Goal: Task Accomplishment & Management: Manage account settings

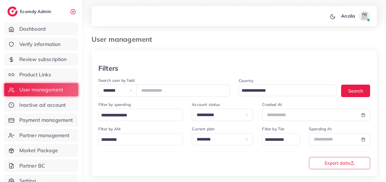
scroll to position [57, 0]
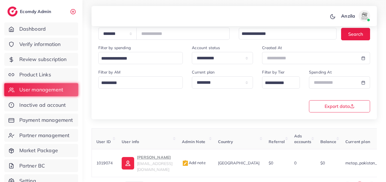
click at [207, 111] on div "**********" at bounding box center [234, 90] width 281 height 43
click at [45, 53] on link "Review subscription" at bounding box center [41, 59] width 74 height 13
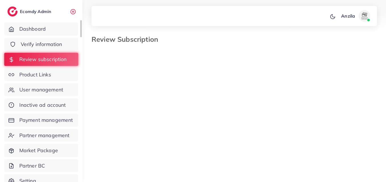
select select "*******"
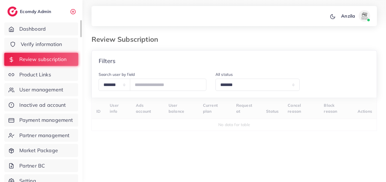
click at [38, 47] on span "Verify information" at bounding box center [41, 44] width 41 height 7
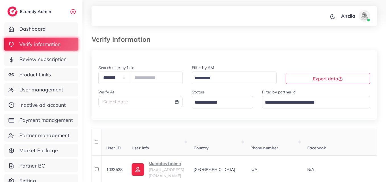
click at [213, 99] on input "Search for option" at bounding box center [219, 102] width 53 height 9
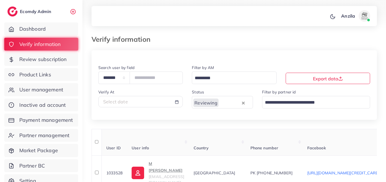
click at [246, 138] on th "Country" at bounding box center [217, 142] width 57 height 27
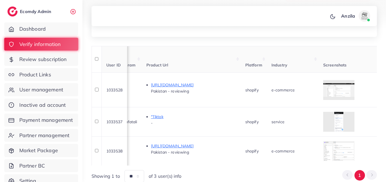
scroll to position [82, 0]
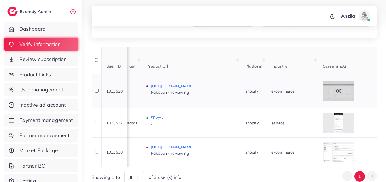
click at [346, 84] on div at bounding box center [338, 91] width 31 height 20
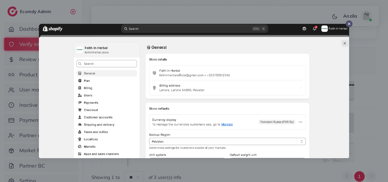
click at [385, 109] on div at bounding box center [194, 91] width 388 height 182
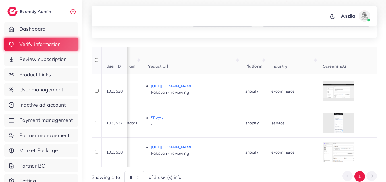
click at [262, 65] on span "Platform" at bounding box center [253, 66] width 17 height 5
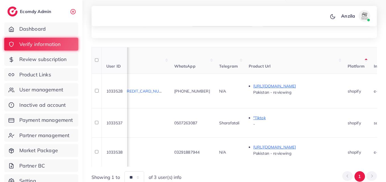
scroll to position [0, 182]
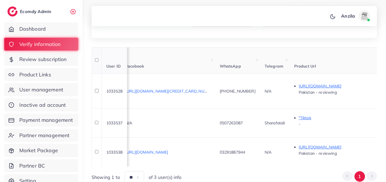
click at [260, 65] on th "WhatsApp" at bounding box center [237, 60] width 45 height 27
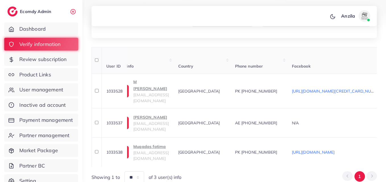
scroll to position [0, 0]
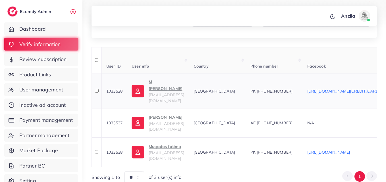
click at [176, 89] on p "M IQBAL MAJID" at bounding box center [166, 85] width 35 height 14
click at [189, 56] on th "User info" at bounding box center [158, 60] width 62 height 27
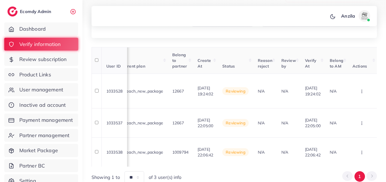
scroll to position [0, 653]
click at [361, 89] on icon "button" at bounding box center [361, 91] width 5 height 5
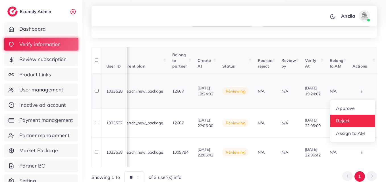
click at [362, 118] on link "Reject" at bounding box center [352, 121] width 45 height 12
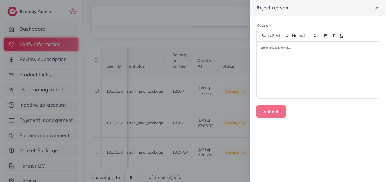
click at [241, 63] on div at bounding box center [193, 91] width 386 height 182
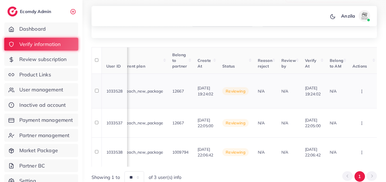
click at [361, 89] on icon "button" at bounding box center [361, 91] width 5 height 5
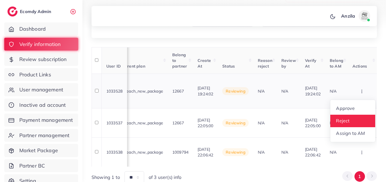
click at [365, 116] on link "Reject" at bounding box center [352, 121] width 45 height 12
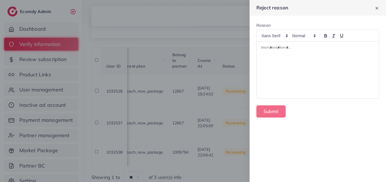
click at [293, 69] on div at bounding box center [317, 70] width 122 height 57
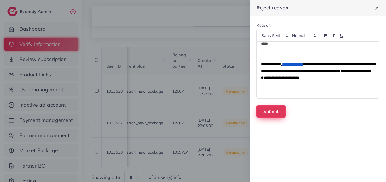
click at [276, 111] on button "Submit" at bounding box center [270, 111] width 29 height 12
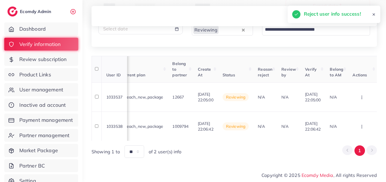
scroll to position [75, 0]
click at [290, 73] on th "Review by" at bounding box center [289, 69] width 24 height 27
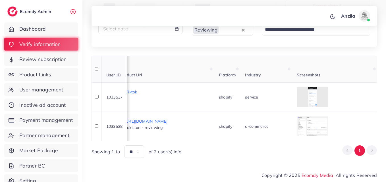
scroll to position [0, 323]
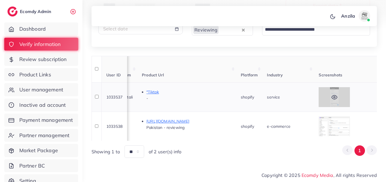
click at [337, 95] on icon at bounding box center [333, 97] width 5 height 4
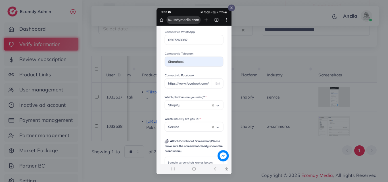
click at [332, 107] on div at bounding box center [194, 91] width 388 height 182
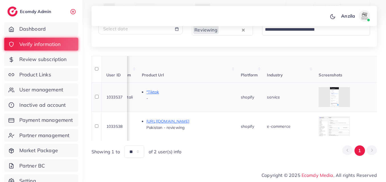
click at [314, 83] on td "service" at bounding box center [288, 96] width 52 height 29
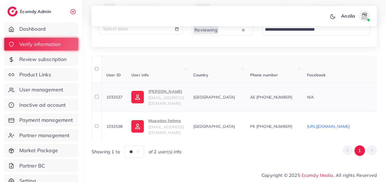
scroll to position [0, 0]
click at [162, 92] on p "Sharat Ali" at bounding box center [166, 91] width 35 height 7
click at [189, 70] on th "User info" at bounding box center [158, 69] width 62 height 27
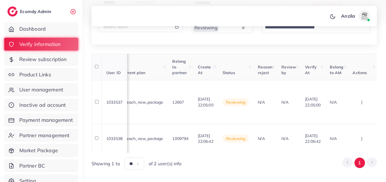
scroll to position [0, 642]
click at [362, 100] on button "button" at bounding box center [362, 102] width 20 height 13
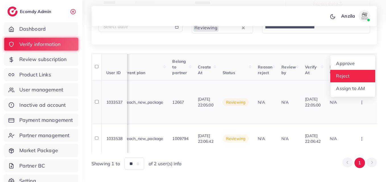
click at [350, 74] on link "Reject" at bounding box center [352, 76] width 45 height 12
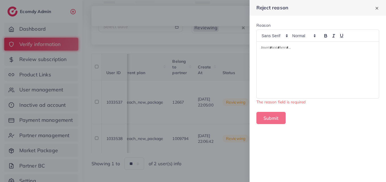
click at [307, 64] on div at bounding box center [317, 70] width 122 height 57
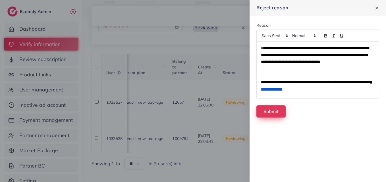
click at [272, 115] on button "Submit" at bounding box center [270, 111] width 29 height 12
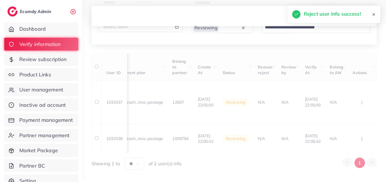
scroll to position [46, 0]
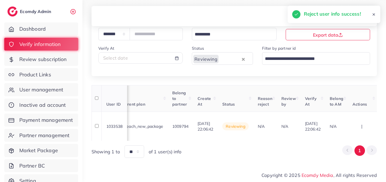
click at [281, 89] on th "Review by" at bounding box center [289, 98] width 24 height 27
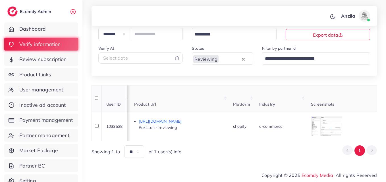
scroll to position [0, 318]
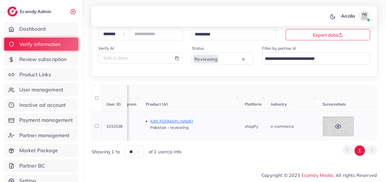
click at [354, 128] on div at bounding box center [337, 126] width 31 height 20
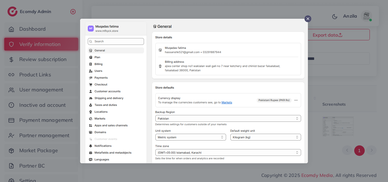
click at [358, 105] on div at bounding box center [194, 91] width 388 height 182
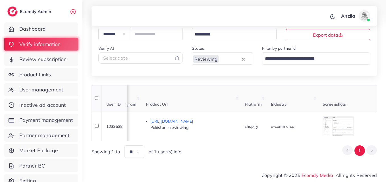
click at [318, 99] on th "Industry" at bounding box center [292, 98] width 52 height 27
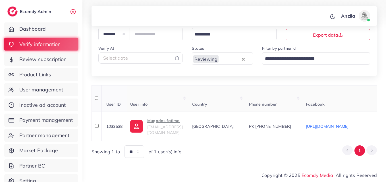
scroll to position [0, 0]
click at [177, 120] on p "Muqadas fatima" at bounding box center [166, 120] width 35 height 7
click at [209, 102] on span "Country" at bounding box center [200, 104] width 15 height 5
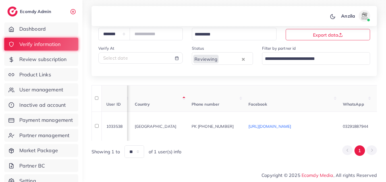
scroll to position [0, 10]
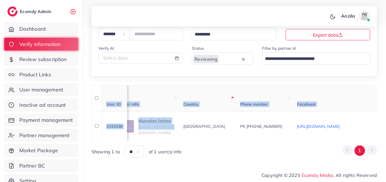
click at [174, 139] on div "User ID User info Country Phone number Facebook WhatsApp Telegram Product Url P…" at bounding box center [233, 113] width 285 height 56
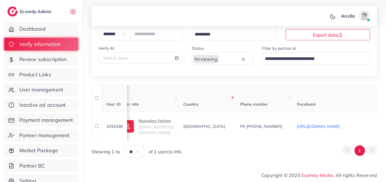
click at [203, 152] on div "Showing 1 to ** ** ** *** of 1 user(s) info 1" at bounding box center [233, 151] width 285 height 12
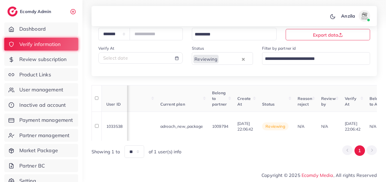
scroll to position [0, 636]
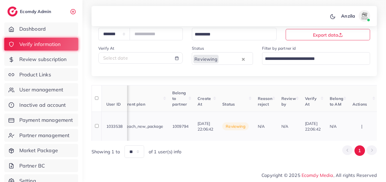
click at [362, 124] on icon "button" at bounding box center [361, 126] width 5 height 5
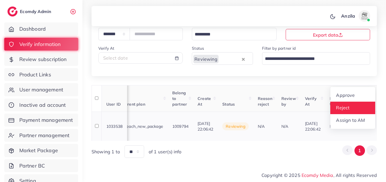
click at [355, 109] on link "Reject" at bounding box center [352, 108] width 45 height 12
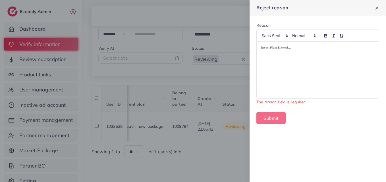
click at [302, 56] on div at bounding box center [317, 70] width 122 height 57
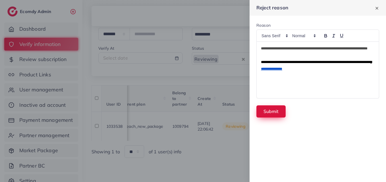
click at [279, 113] on button "Submit" at bounding box center [270, 111] width 29 height 12
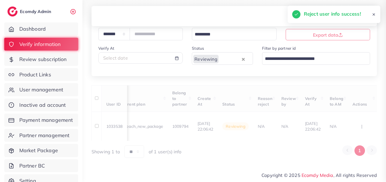
scroll to position [0, 206]
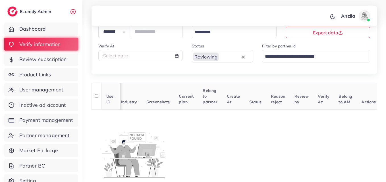
click at [170, 53] on div "Select date" at bounding box center [140, 56] width 75 height 7
select select "*"
select select "**"
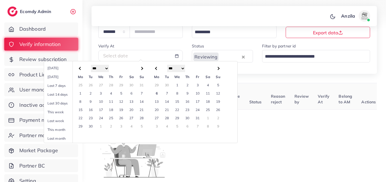
click at [156, 94] on td "6" at bounding box center [156, 93] width 10 height 8
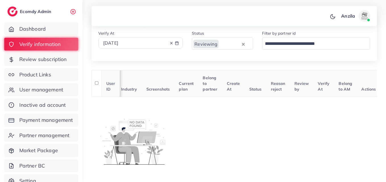
scroll to position [59, 0]
click at [66, 73] on link "Product Links" at bounding box center [41, 74] width 74 height 13
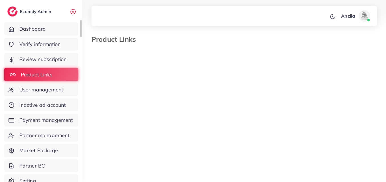
select select "*********"
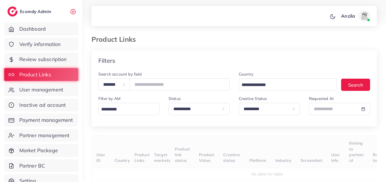
click at [175, 142] on th "Target markets" at bounding box center [164, 152] width 21 height 32
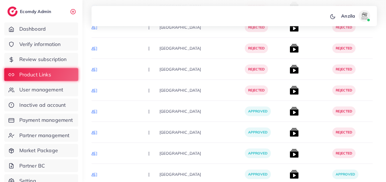
scroll to position [8653, 0]
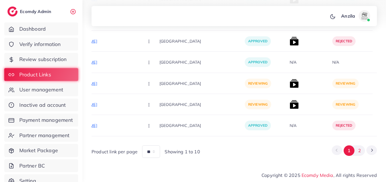
click at [357, 153] on button "2" at bounding box center [359, 150] width 11 height 11
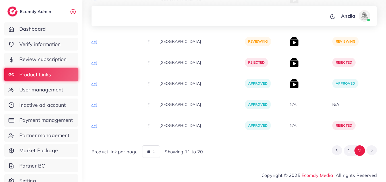
scroll to position [2053, 0]
click at [287, 127] on div "N/A" at bounding box center [308, 125] width 43 height 21
click at [101, 40] on p "https://www.horizen.pk/collections/skechers" at bounding box center [96, 41] width 85 height 7
click at [139, 42] on button "button" at bounding box center [149, 41] width 20 height 13
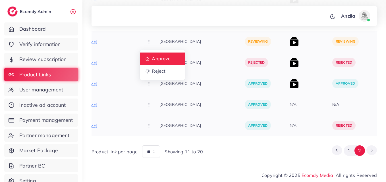
click at [152, 56] on span "Approve" at bounding box center [161, 59] width 19 height 6
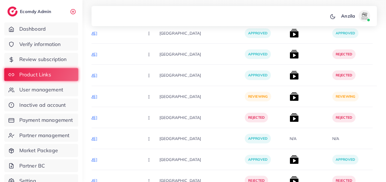
scroll to position [969, 0]
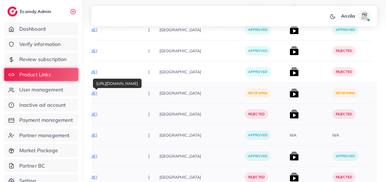
click at [99, 90] on p "https://progadget.live/products/socket-protection-cover-pack-of-20" at bounding box center [96, 93] width 85 height 7
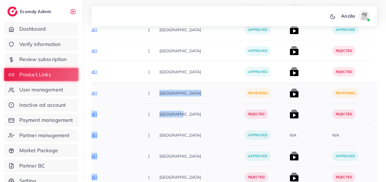
drag, startPoint x: 172, startPoint y: 114, endPoint x: 126, endPoint y: 93, distance: 51.0
click at [147, 93] on icon "button" at bounding box center [149, 93] width 5 height 5
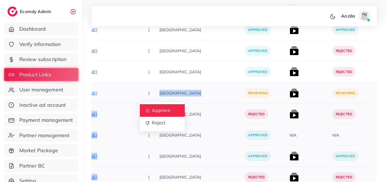
click at [152, 108] on span "Approve" at bounding box center [161, 111] width 19 height 6
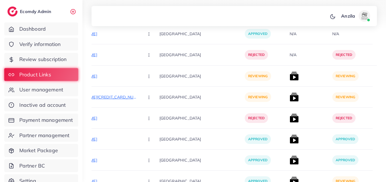
scroll to position [283, 0]
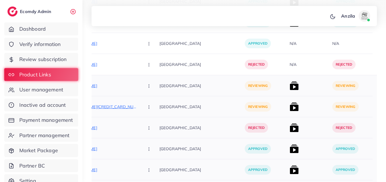
click at [97, 86] on p "https://stonage.net/products/sahidar-wool-brown-swati-shawl-550-gram-copy" at bounding box center [96, 85] width 85 height 7
click at [139, 86] on button "button" at bounding box center [149, 85] width 20 height 13
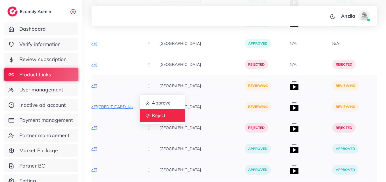
click at [152, 117] on span "Reject" at bounding box center [159, 116] width 14 height 6
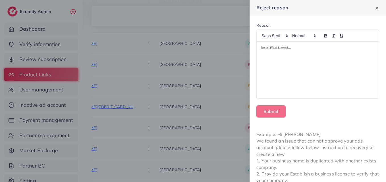
click at [272, 78] on div at bounding box center [317, 70] width 122 height 57
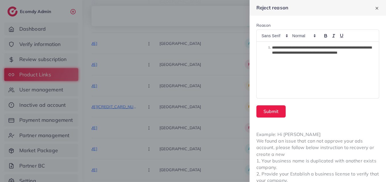
click at [271, 48] on li "**********" at bounding box center [320, 50] width 108 height 11
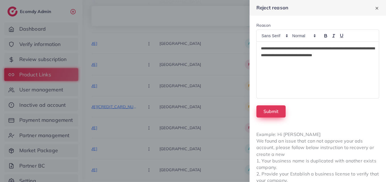
click at [273, 110] on button "Submit" at bounding box center [270, 111] width 29 height 12
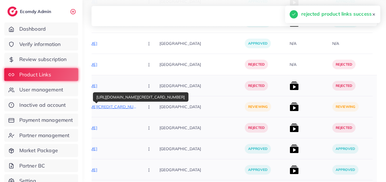
click at [106, 107] on p "https://stonage.net/products/ferozi-aqeeq-tasbih-8mm-100-beads?variant=50169513…" at bounding box center [96, 106] width 85 height 7
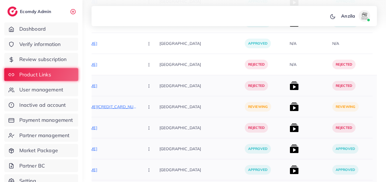
click at [147, 109] on icon "button" at bounding box center [149, 107] width 5 height 5
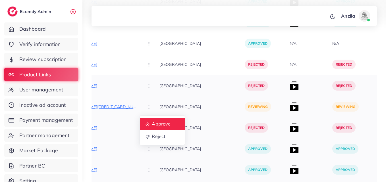
click at [152, 124] on span "Approve" at bounding box center [161, 124] width 19 height 6
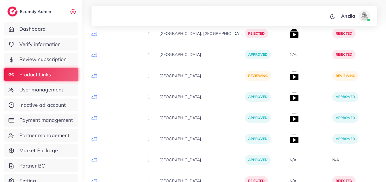
scroll to position [150, 0]
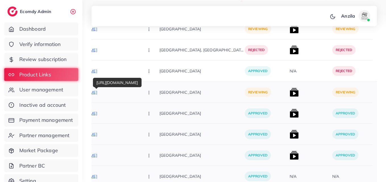
click at [112, 94] on p "https://stylecraftz.store/products/4-pcs-set-magic-practice-copybook-for-kids" at bounding box center [96, 92] width 85 height 7
click at [139, 91] on button "button" at bounding box center [149, 92] width 20 height 13
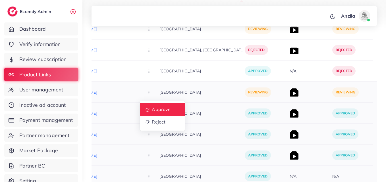
click at [140, 106] on link "Approve" at bounding box center [162, 109] width 45 height 12
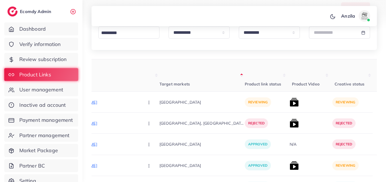
scroll to position [70, 0]
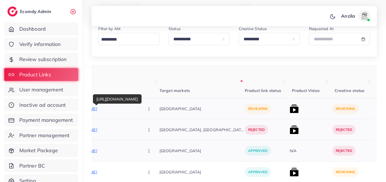
click at [96, 109] on p "https://www.loralaiolives.com/shop/" at bounding box center [96, 108] width 85 height 7
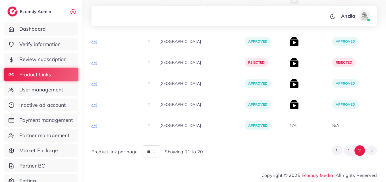
click at [344, 149] on button "1" at bounding box center [348, 150] width 11 height 11
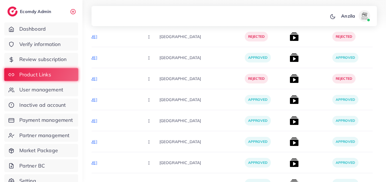
scroll to position [8653, 0]
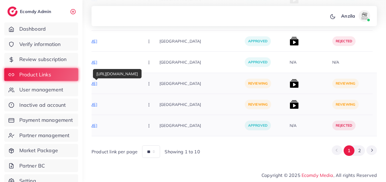
click at [101, 80] on p "https://purelyhaven.pk/products/chia-seeds-in-pakistan" at bounding box center [96, 83] width 85 height 7
click at [139, 78] on button "button" at bounding box center [149, 83] width 20 height 13
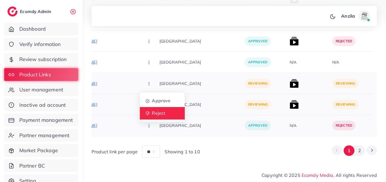
click at [152, 112] on span "Reject" at bounding box center [159, 113] width 14 height 6
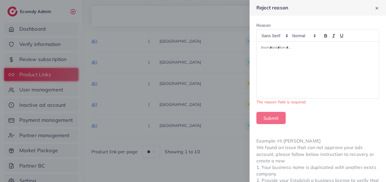
click at [288, 60] on div at bounding box center [317, 70] width 122 height 57
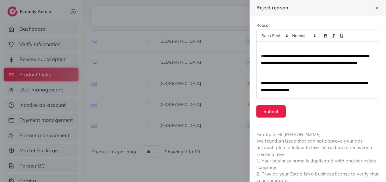
scroll to position [9, 0]
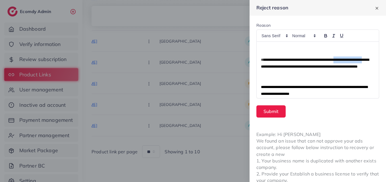
drag, startPoint x: 349, startPoint y: 61, endPoint x: 281, endPoint y: 69, distance: 68.6
click at [281, 68] on span "**********" at bounding box center [315, 63] width 108 height 11
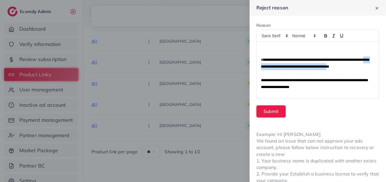
drag, startPoint x: 281, startPoint y: 69, endPoint x: 366, endPoint y: 69, distance: 84.6
click at [366, 68] on span "**********" at bounding box center [315, 63] width 108 height 11
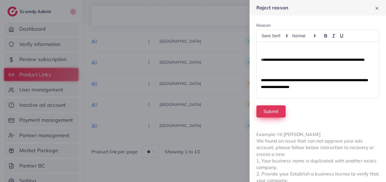
click at [280, 106] on button "Submit" at bounding box center [270, 111] width 29 height 12
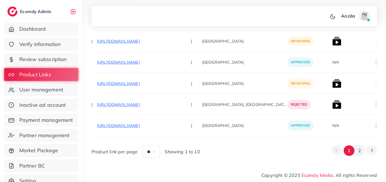
scroll to position [0, 66]
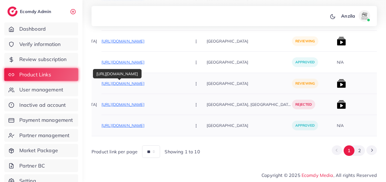
click at [138, 81] on p "https://www.loralaiolives.com/shop/" at bounding box center [143, 83] width 85 height 7
click at [338, 167] on footer "Copyright © 2025 Ecomdy Media , All rights Reserved" at bounding box center [233, 174] width 303 height 15
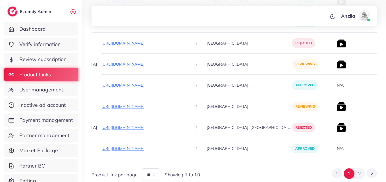
scroll to position [6938, 0]
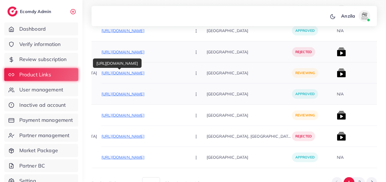
click at [142, 75] on p "https://purelyhaven.pk/products/purely-moringa-capsules" at bounding box center [143, 73] width 85 height 7
click at [187, 74] on button "button" at bounding box center [197, 72] width 20 height 13
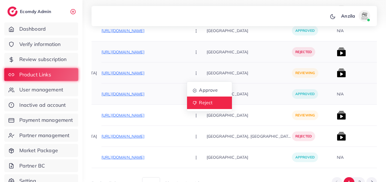
click at [199, 102] on span "Reject" at bounding box center [206, 103] width 14 height 6
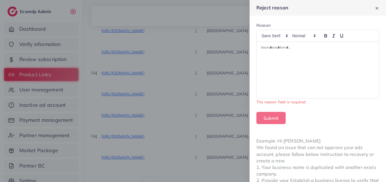
click at [270, 51] on p at bounding box center [318, 48] width 114 height 7
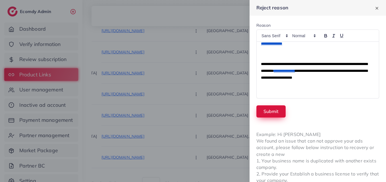
click at [281, 113] on button "Submit" at bounding box center [270, 111] width 29 height 12
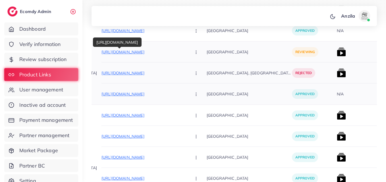
click at [123, 54] on p "https://www.loralaiolives.com/shop/" at bounding box center [143, 52] width 85 height 7
click at [224, 78] on p "Pakistan, United Arab Emirates, United States, United Kingdom" at bounding box center [248, 72] width 85 height 13
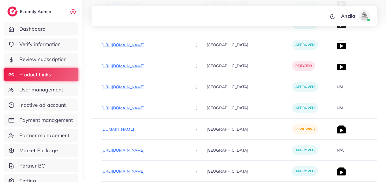
scroll to position [5790, 0]
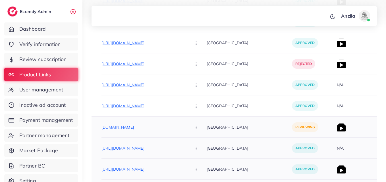
click at [233, 164] on p "[GEOGRAPHIC_DATA]" at bounding box center [248, 169] width 85 height 13
click at [109, 127] on p "www.banglebyarhum.store" at bounding box center [143, 127] width 85 height 7
click at [187, 128] on button "button" at bounding box center [197, 127] width 20 height 13
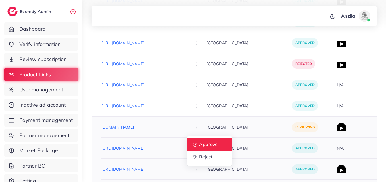
click at [191, 148] on link "Approve" at bounding box center [209, 144] width 45 height 12
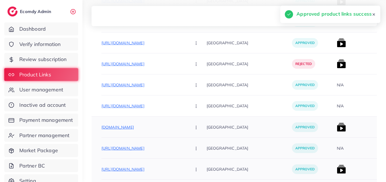
click at [337, 128] on img at bounding box center [341, 127] width 9 height 9
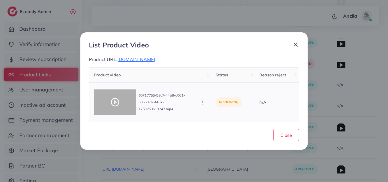
click at [118, 101] on icon at bounding box center [114, 102] width 9 height 9
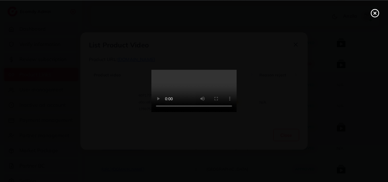
click at [371, 14] on circle at bounding box center [375, 13] width 8 height 8
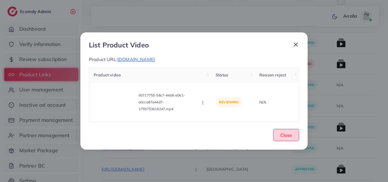
click at [297, 141] on button "Close" at bounding box center [286, 135] width 26 height 12
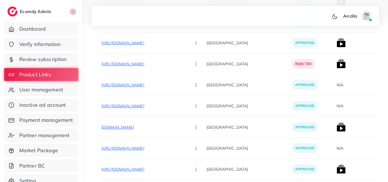
click at [297, 135] on div "List Product Video Product URL: www.banglebyarhum.store Product video Status Re…" at bounding box center [193, 76] width 227 height 117
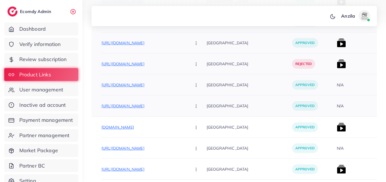
click at [334, 106] on div "N/A" at bounding box center [355, 105] width 43 height 21
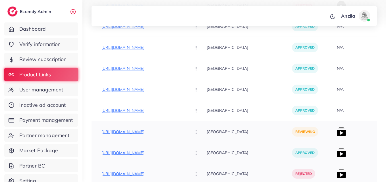
scroll to position [5336, 0]
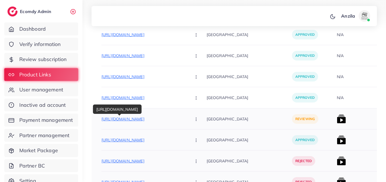
click at [146, 119] on p "https://cashsavemart.com/products/high-pressure-foot-airpump" at bounding box center [143, 119] width 85 height 7
click at [187, 121] on button "button" at bounding box center [197, 118] width 20 height 13
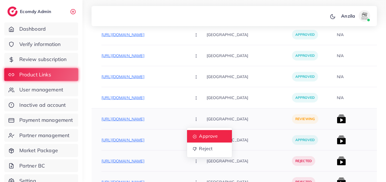
click at [199, 137] on span "Approve" at bounding box center [208, 136] width 19 height 6
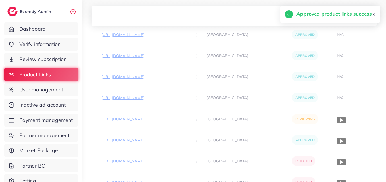
click at [206, 139] on p "[GEOGRAPHIC_DATA]" at bounding box center [248, 139] width 85 height 13
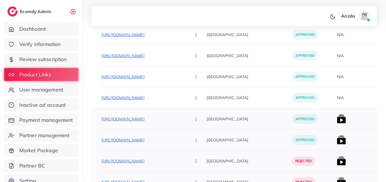
drag, startPoint x: 296, startPoint y: 124, endPoint x: 250, endPoint y: 114, distance: 47.6
click at [246, 108] on div at bounding box center [246, 108] width 0 height 0
click at [250, 136] on p "[GEOGRAPHIC_DATA]" at bounding box center [248, 139] width 85 height 13
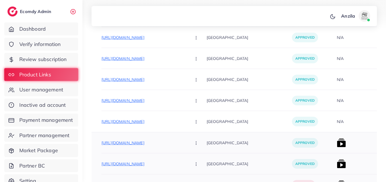
scroll to position [5302, 0]
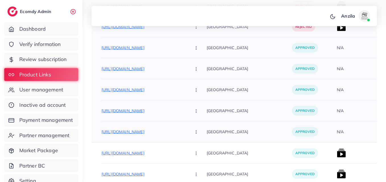
click at [248, 135] on p "[GEOGRAPHIC_DATA]" at bounding box center [248, 132] width 85 height 13
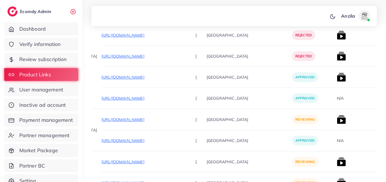
scroll to position [4461, 0]
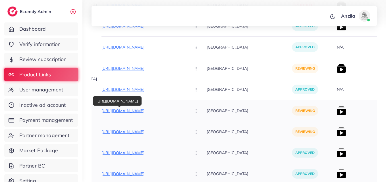
click at [131, 112] on p "https://www.asiastore1.com/products/personalized-name-prayer-mat" at bounding box center [143, 110] width 85 height 7
click at [187, 110] on button "button" at bounding box center [197, 110] width 20 height 13
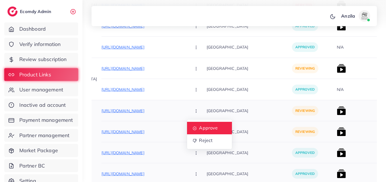
click at [199, 125] on span "Approve" at bounding box center [208, 128] width 19 height 6
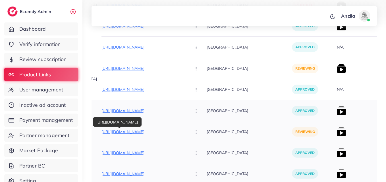
click at [118, 130] on p "https://www.asiastore1.com/products/hexagon-engraved-karha" at bounding box center [143, 131] width 85 height 7
click at [187, 134] on button "button" at bounding box center [197, 131] width 20 height 13
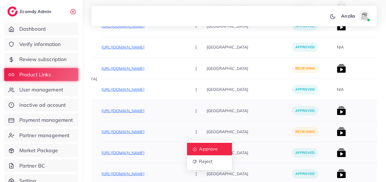
click at [199, 146] on span "Approve" at bounding box center [208, 149] width 19 height 6
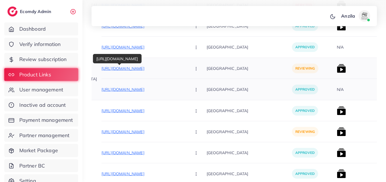
click at [152, 68] on p "https://scentgala.store/products/2-best-long-lasting-attar-buy-one-get-one-free" at bounding box center [143, 68] width 85 height 7
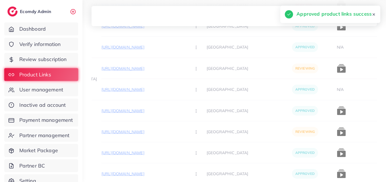
scroll to position [7035, 0]
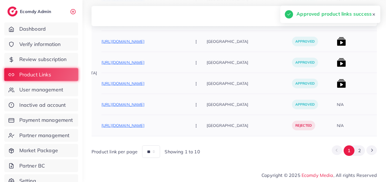
click at [245, 108] on p "[GEOGRAPHIC_DATA]" at bounding box center [248, 104] width 85 height 13
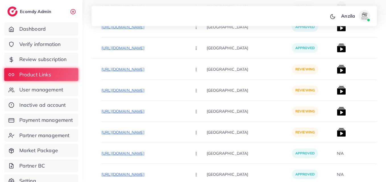
scroll to position [1071, 0]
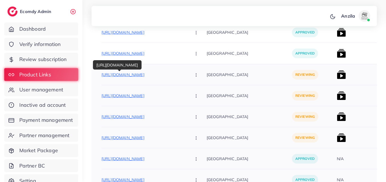
click at [147, 73] on p "https://pk.dontumpambance.com/products/starfish-pendant-necklace" at bounding box center [143, 74] width 85 height 7
click at [187, 72] on button "button" at bounding box center [197, 74] width 20 height 13
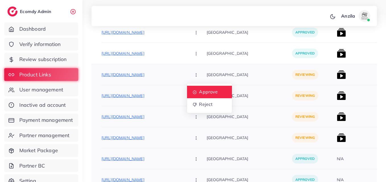
click at [199, 93] on span "Approve" at bounding box center [208, 92] width 19 height 6
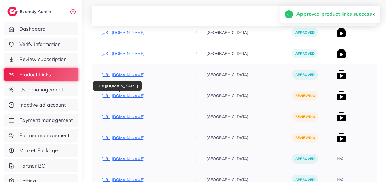
click at [156, 95] on p "https://pk.dontumpambance.com/products/gold-crescent-moon-pendant-necklace" at bounding box center [143, 95] width 85 height 7
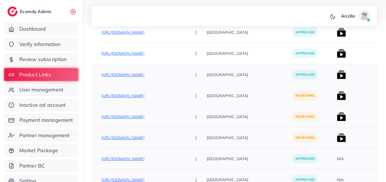
click at [187, 100] on button "button" at bounding box center [197, 95] width 20 height 13
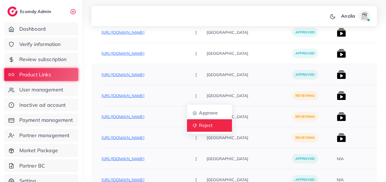
click at [199, 127] on span "Reject" at bounding box center [206, 126] width 14 height 6
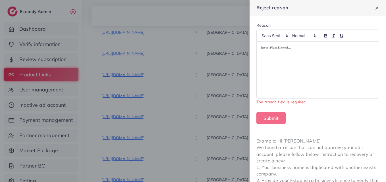
click at [288, 53] on div at bounding box center [317, 70] width 122 height 57
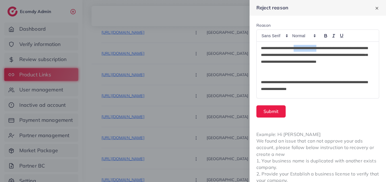
scroll to position [0, 0]
drag, startPoint x: 304, startPoint y: 50, endPoint x: 346, endPoint y: 50, distance: 42.6
click at [346, 50] on p "**********" at bounding box center [315, 58] width 109 height 27
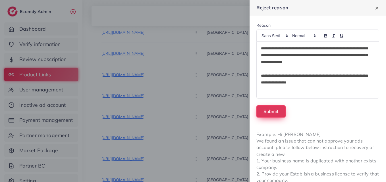
click at [277, 109] on button "Submit" at bounding box center [270, 111] width 29 height 12
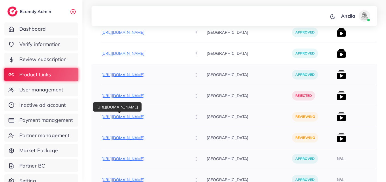
click at [117, 115] on p "https://pk.dontumpambance.com/products/guitar-pendant-necklace" at bounding box center [143, 116] width 85 height 7
click at [194, 119] on icon "button" at bounding box center [196, 117] width 5 height 5
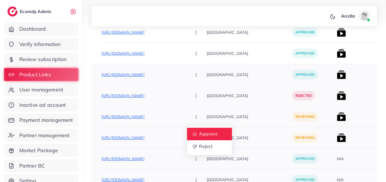
click at [199, 134] on span "Approve" at bounding box center [208, 134] width 19 height 6
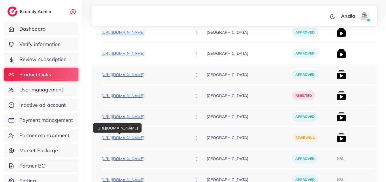
click at [140, 137] on p "https://pk.dontumpambance.com/products/elegant-silver-dragonfly-pendant-necklace" at bounding box center [143, 137] width 85 height 7
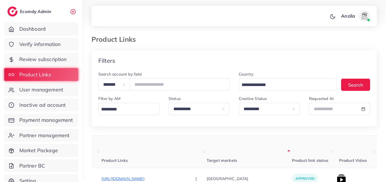
click at [216, 46] on div "Product Links" at bounding box center [234, 42] width 294 height 15
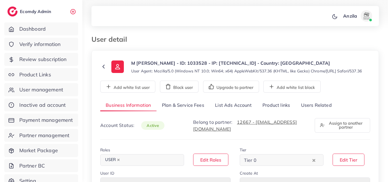
select select "********"
click at [309, 112] on link "Users Related" at bounding box center [315, 105] width 41 height 12
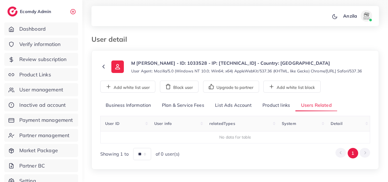
click at [280, 110] on link "Product links" at bounding box center [276, 105] width 38 height 12
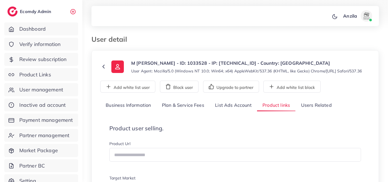
click at [255, 64] on p "M IQBAL MAJID - ID: 1033528 - IP: 103.198.154.17 - Country: Pakistan" at bounding box center [246, 63] width 231 height 7
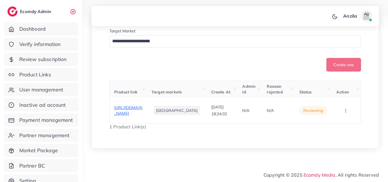
scroll to position [162, 0]
click at [142, 106] on span "https://faithinherbal.store/products/herbal-hair-growth-shampoo-300ml" at bounding box center [128, 110] width 28 height 11
click at [346, 108] on icon "button" at bounding box center [345, 110] width 5 height 5
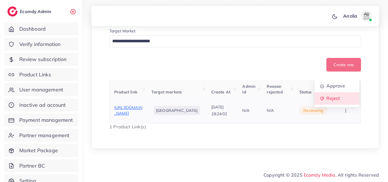
click at [336, 99] on link "Reject" at bounding box center [336, 98] width 45 height 12
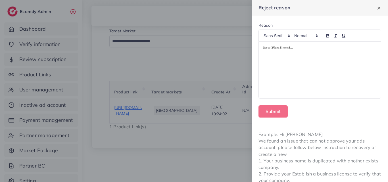
click at [303, 68] on div at bounding box center [320, 70] width 122 height 57
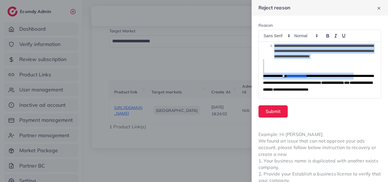
scroll to position [0, 0]
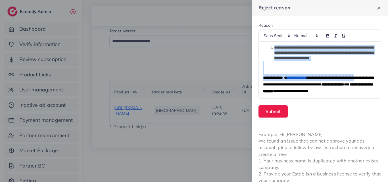
drag, startPoint x: 271, startPoint y: 69, endPoint x: 260, endPoint y: 40, distance: 31.6
click at [260, 40] on div "**********" at bounding box center [319, 64] width 123 height 69
click at [275, 47] on span "**********" at bounding box center [323, 53] width 99 height 14
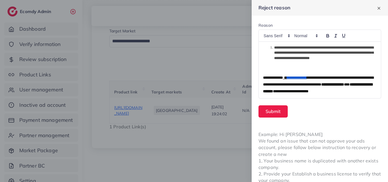
click at [273, 47] on li "**********" at bounding box center [323, 53] width 108 height 16
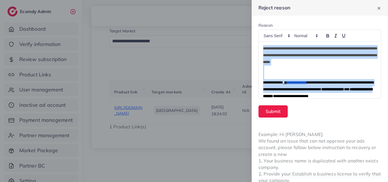
scroll to position [25, 0]
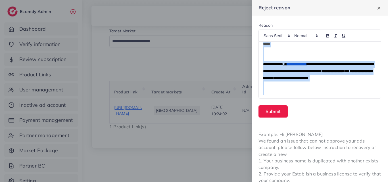
drag, startPoint x: 262, startPoint y: 48, endPoint x: 340, endPoint y: 103, distance: 95.6
click at [340, 103] on form "**********" at bounding box center [320, 70] width 136 height 109
copy div "**********"
click at [268, 107] on button "Submit" at bounding box center [272, 111] width 29 height 12
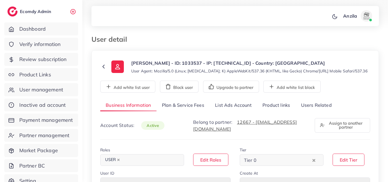
select select "*********"
click at [280, 111] on link "Product links" at bounding box center [276, 105] width 38 height 12
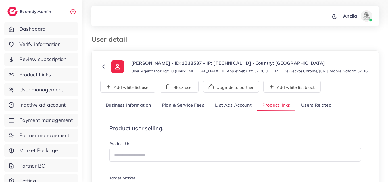
click at [258, 74] on div "**********" at bounding box center [234, 169] width 287 height 239
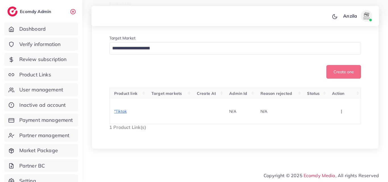
scroll to position [140, 0]
click at [341, 109] on icon "button" at bounding box center [341, 111] width 5 height 5
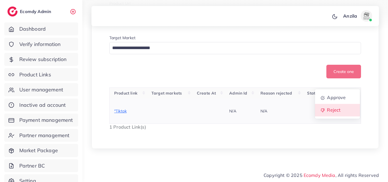
click at [337, 106] on link "Reject" at bounding box center [337, 110] width 45 height 12
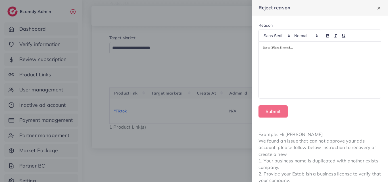
click at [297, 65] on div at bounding box center [320, 70] width 122 height 57
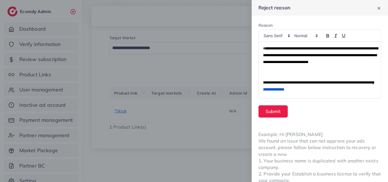
click at [261, 48] on div "**********" at bounding box center [320, 70] width 122 height 57
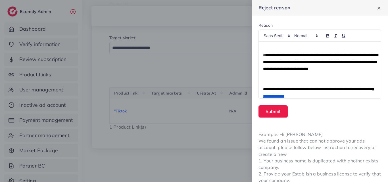
click at [266, 44] on div "**********" at bounding box center [320, 70] width 122 height 57
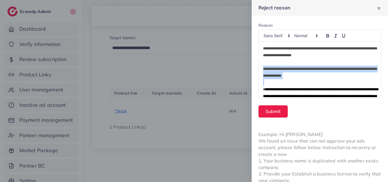
drag, startPoint x: 262, startPoint y: 71, endPoint x: 321, endPoint y: 80, distance: 60.2
click at [321, 80] on div "**********" at bounding box center [320, 70] width 122 height 57
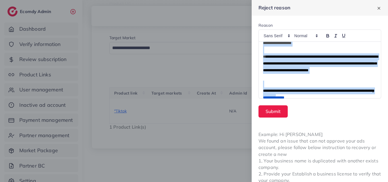
scroll to position [25, 0]
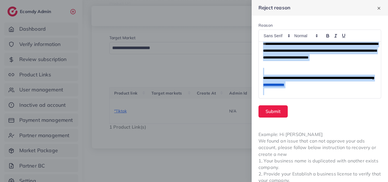
drag, startPoint x: 262, startPoint y: 47, endPoint x: 319, endPoint y: 91, distance: 72.8
click at [319, 91] on div "**********" at bounding box center [320, 70] width 122 height 57
copy div "**********"
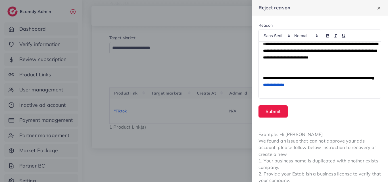
click at [280, 118] on form "**********" at bounding box center [320, 70] width 136 height 109
click at [272, 111] on button "Submit" at bounding box center [272, 111] width 29 height 12
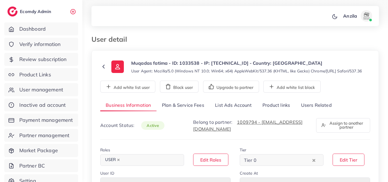
select select "********"
click at [318, 110] on link "Users Related" at bounding box center [315, 105] width 41 height 12
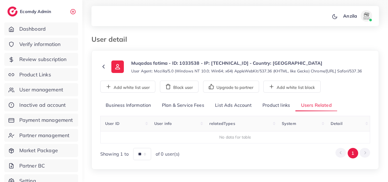
click at [277, 110] on link "Product links" at bounding box center [276, 105] width 38 height 12
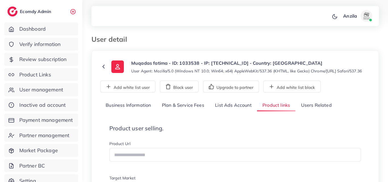
click at [264, 74] on small "User Agent: Mozilla/5.0 (Windows NT 10.0; Win64; x64) AppleWebKit/537.36 (KHTML…" at bounding box center [246, 71] width 231 height 6
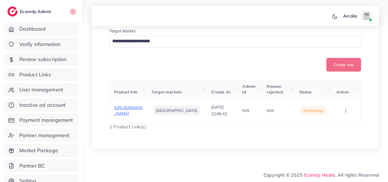
scroll to position [153, 0]
click at [142, 109] on span "[URL][DOMAIN_NAME]" at bounding box center [128, 110] width 28 height 11
click at [349, 110] on button "button" at bounding box center [346, 110] width 20 height 13
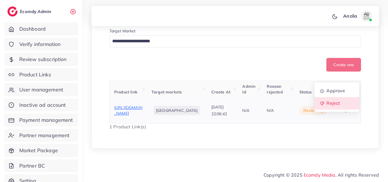
click at [346, 105] on link "Reject" at bounding box center [336, 103] width 45 height 12
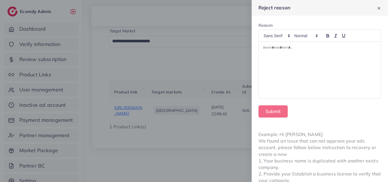
click at [311, 80] on div at bounding box center [320, 70] width 122 height 57
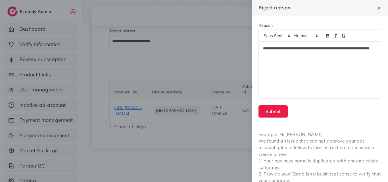
scroll to position [0, 0]
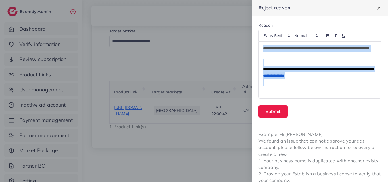
drag, startPoint x: 263, startPoint y: 49, endPoint x: 357, endPoint y: 97, distance: 105.9
click at [357, 97] on div "**********" at bounding box center [320, 70] width 122 height 57
copy div "**********"
click at [273, 116] on button "Submit" at bounding box center [272, 111] width 29 height 12
click at [271, 113] on button "Submit" at bounding box center [272, 111] width 29 height 12
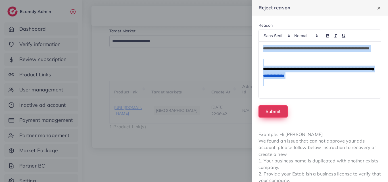
click at [271, 113] on button "Submit" at bounding box center [272, 111] width 29 height 12
click at [276, 70] on span "**********" at bounding box center [317, 69] width 109 height 4
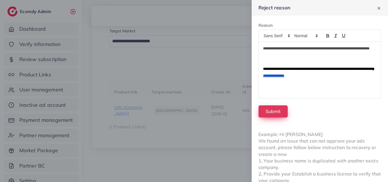
click at [268, 108] on button "Submit" at bounding box center [272, 111] width 29 height 12
click at [219, 89] on div at bounding box center [194, 91] width 388 height 182
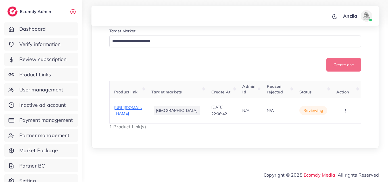
click at [224, 61] on div "Create one" at bounding box center [235, 65] width 252 height 14
click at [224, 117] on p "[DATE] 22:06:42" at bounding box center [222, 111] width 22 height 14
drag, startPoint x: 224, startPoint y: 117, endPoint x: 388, endPoint y: 92, distance: 165.2
click at [176, 141] on div "**********" at bounding box center [234, 25] width 287 height 245
click at [344, 111] on icon "button" at bounding box center [345, 110] width 5 height 5
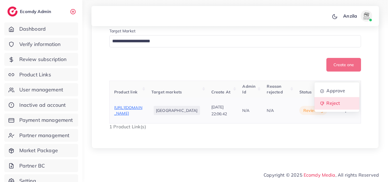
click at [337, 101] on span "Reject" at bounding box center [333, 104] width 14 height 6
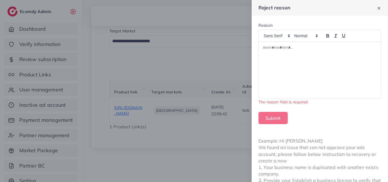
click at [289, 65] on div at bounding box center [320, 70] width 122 height 57
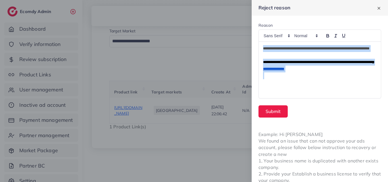
drag, startPoint x: 262, startPoint y: 50, endPoint x: 343, endPoint y: 73, distance: 83.9
click at [343, 73] on div "**********" at bounding box center [320, 70] width 122 height 57
copy div "**********"
click at [270, 113] on button "Submit" at bounding box center [272, 111] width 29 height 12
